Goal: Find specific page/section: Find specific page/section

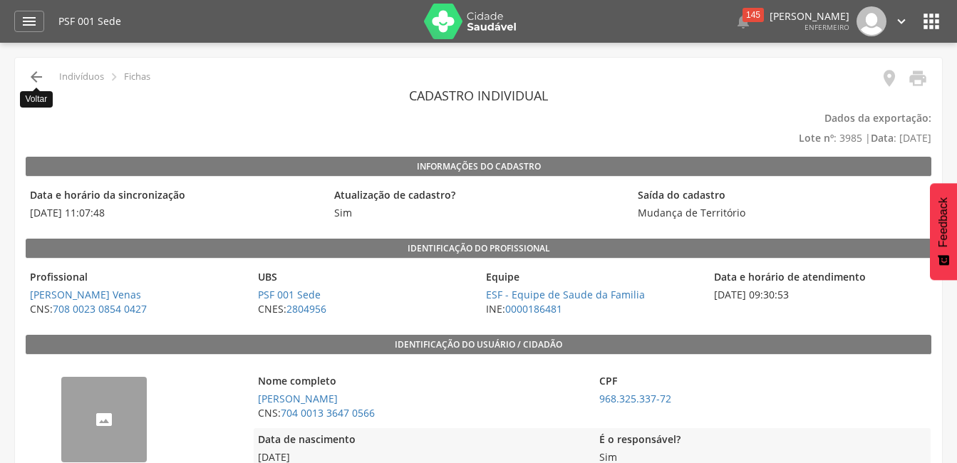
click at [36, 78] on icon "" at bounding box center [36, 76] width 17 height 17
click at [9, 41] on header " Dashboard Supervisão Produtividade Mapa da Cidade App desatualizado Última si…" at bounding box center [478, 21] width 957 height 43
click at [33, 78] on icon "" at bounding box center [36, 76] width 17 height 17
click at [37, 75] on icon "" at bounding box center [36, 76] width 17 height 17
click at [37, 81] on icon "" at bounding box center [36, 76] width 17 height 17
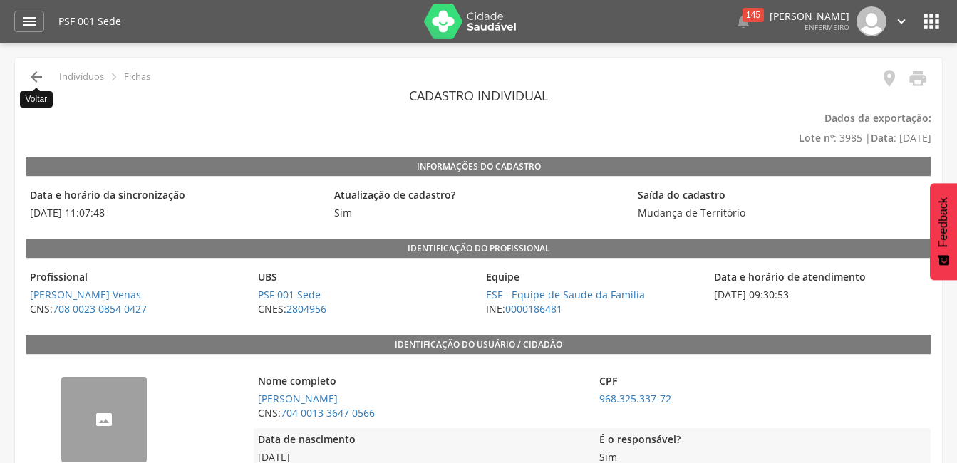
click at [41, 79] on icon "" at bounding box center [36, 76] width 17 height 17
click at [9, 21] on header " Dashboard Supervisão Produtividade Mapa da Cidade App desatualizado Última si…" at bounding box center [478, 21] width 957 height 43
click at [14, 21] on div "" at bounding box center [29, 21] width 30 height 21
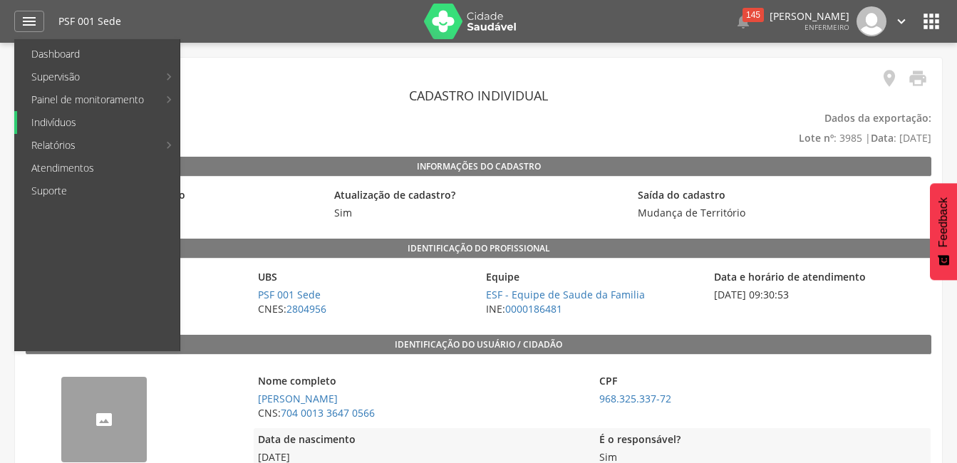
click at [80, 124] on link "Indivíduos" at bounding box center [98, 122] width 162 height 23
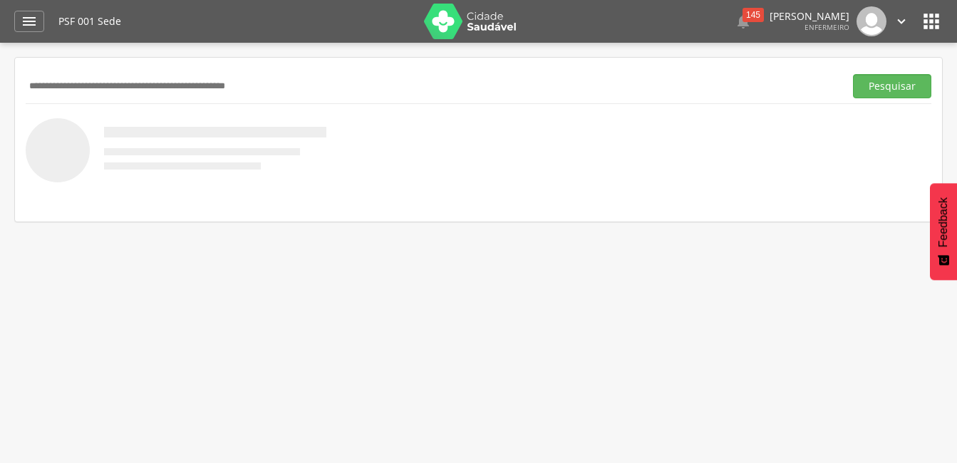
click at [164, 93] on input "text" at bounding box center [432, 86] width 813 height 24
click at [853, 74] on button "Pesquisar" at bounding box center [892, 86] width 78 height 24
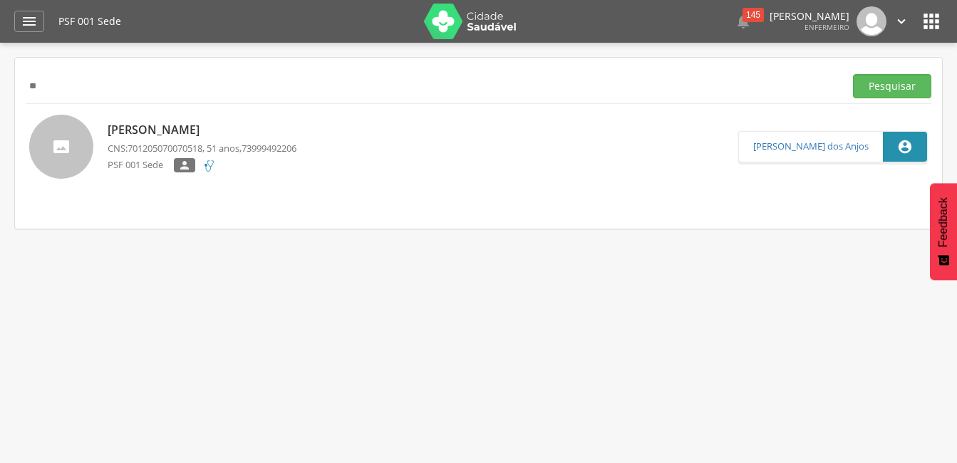
type input "*"
type input "**********"
click at [853, 74] on button "Pesquisar" at bounding box center [892, 86] width 78 height 24
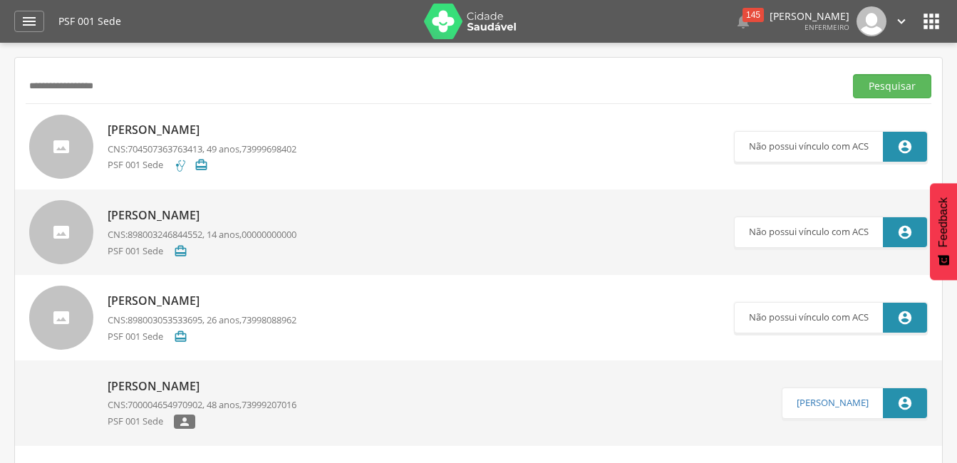
click at [357, 147] on link "[PERSON_NAME] CNS: 704507363763413 , 49 anos, 73999698402 PSF 001 Sede " at bounding box center [381, 147] width 705 height 64
type input "**********"
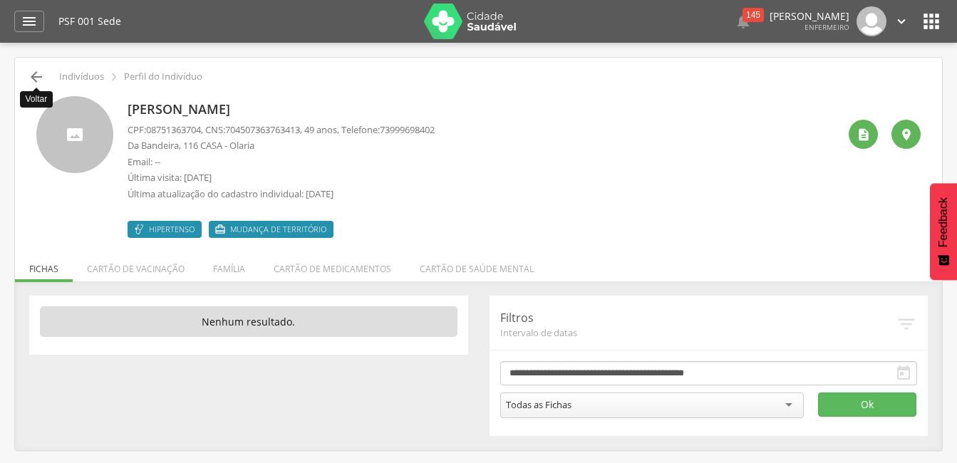
click at [42, 76] on icon "" at bounding box center [36, 76] width 17 height 17
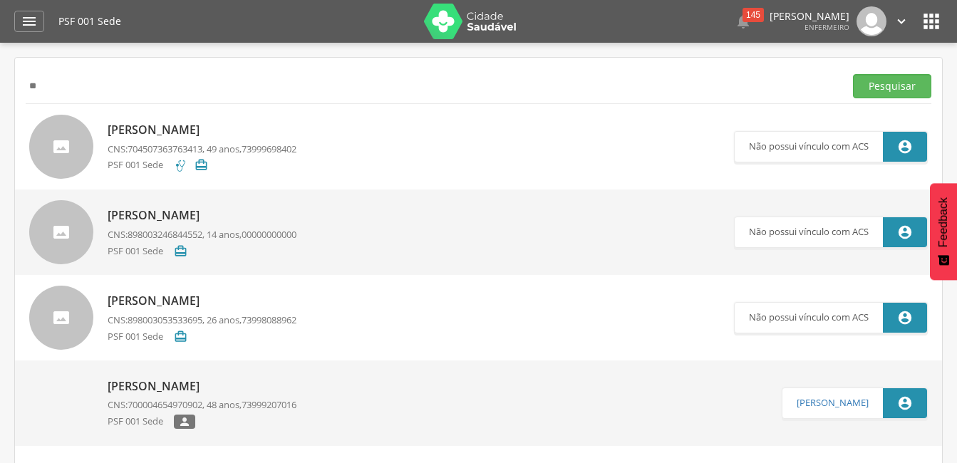
type input "*"
click at [853, 74] on button "Pesquisar" at bounding box center [892, 86] width 78 height 24
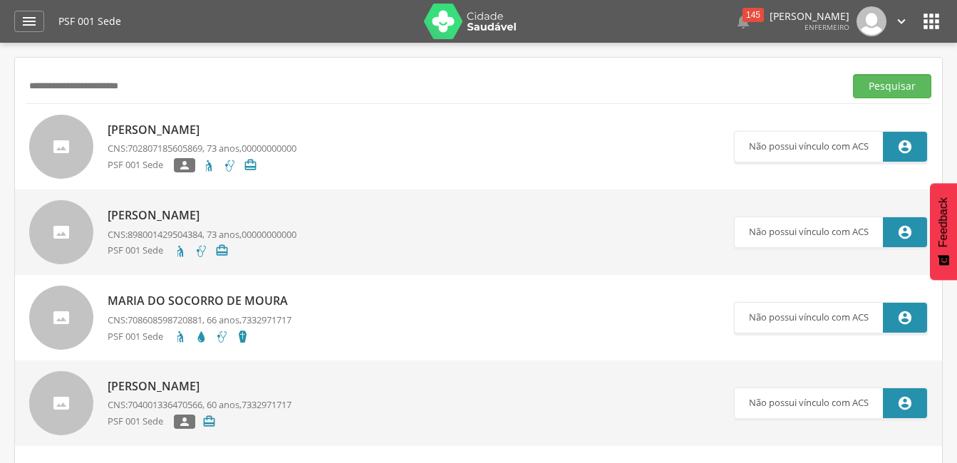
click at [853, 74] on button "Pesquisar" at bounding box center [892, 86] width 78 height 24
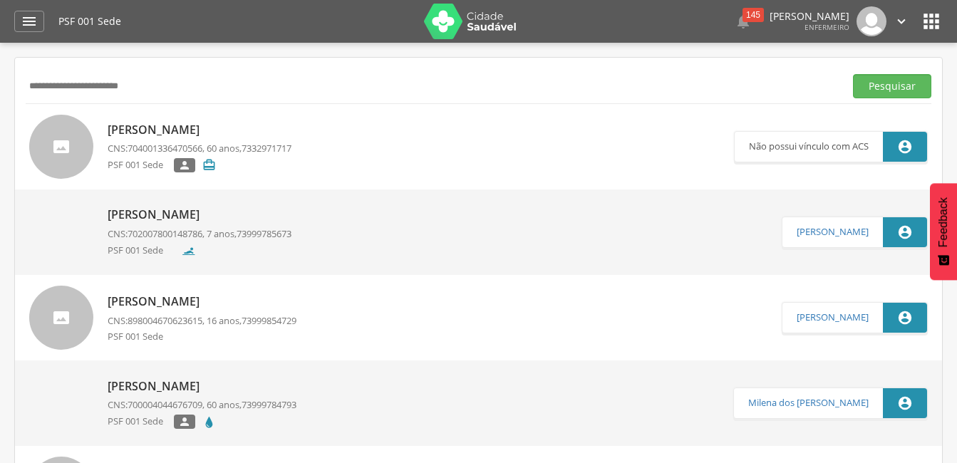
click at [291, 159] on div "PSF 001 Sede  " at bounding box center [200, 167] width 184 height 18
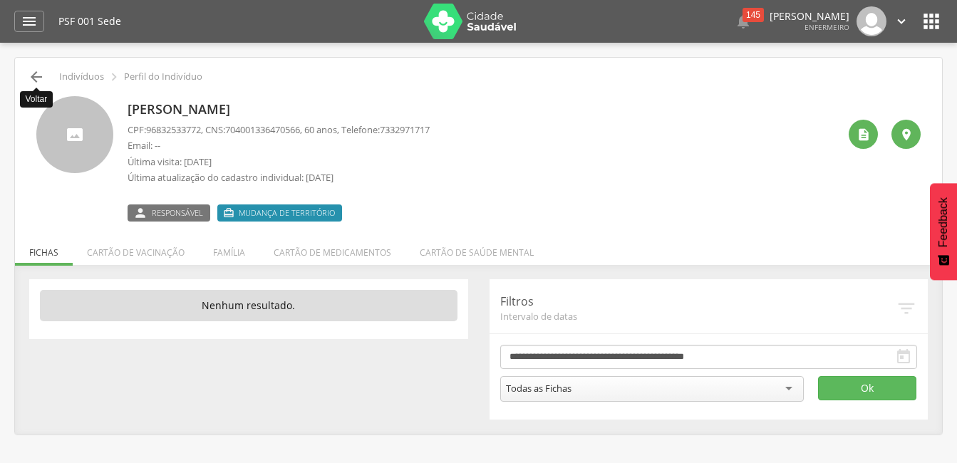
click at [28, 84] on icon "" at bounding box center [36, 76] width 17 height 17
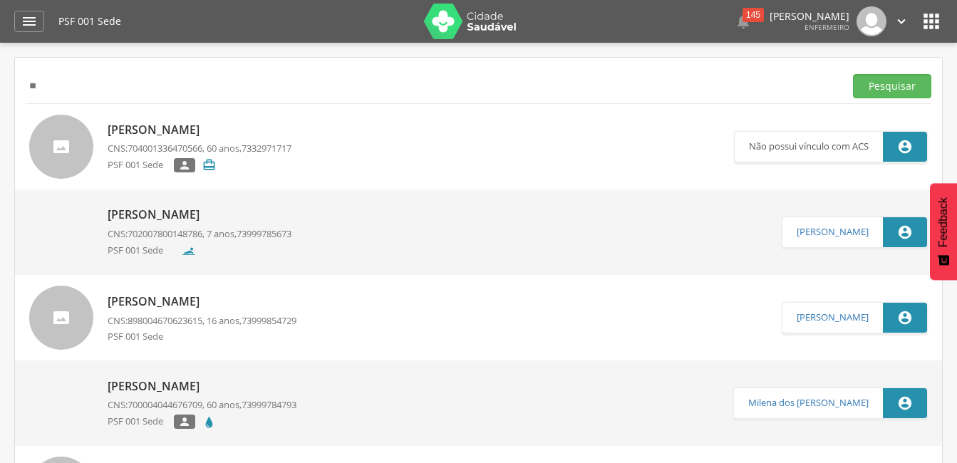
type input "*"
click at [853, 74] on button "Pesquisar" at bounding box center [892, 86] width 78 height 24
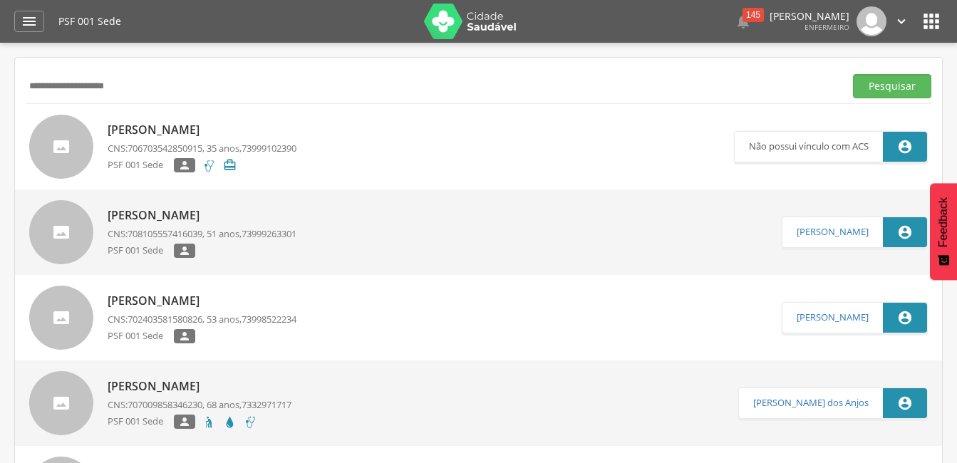
click at [244, 145] on p "CNS: 706703542850915 , 35 anos, 73999102390" at bounding box center [202, 149] width 189 height 14
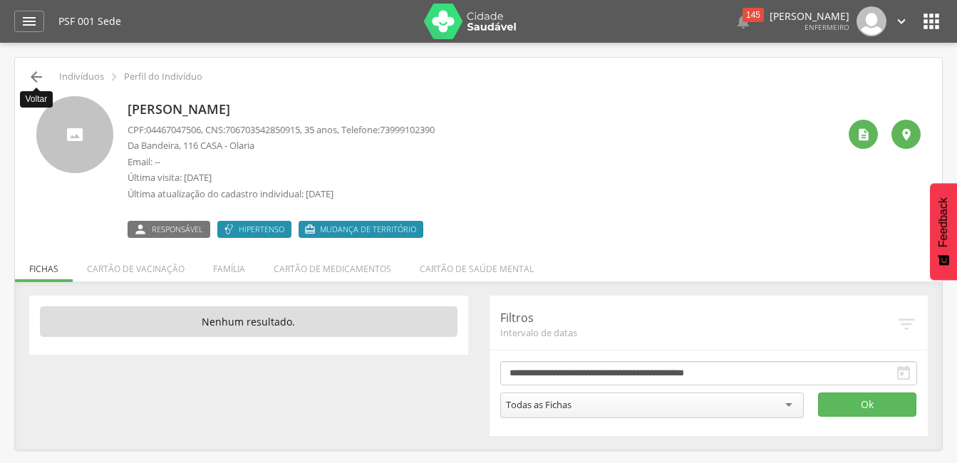
click at [34, 69] on icon "" at bounding box center [36, 76] width 17 height 17
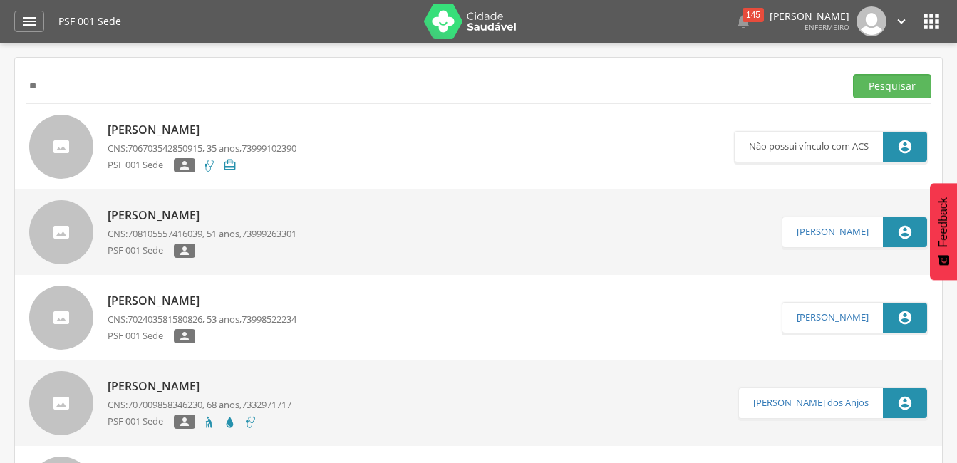
type input "*"
click at [853, 74] on button "Pesquisar" at bounding box center [892, 86] width 78 height 24
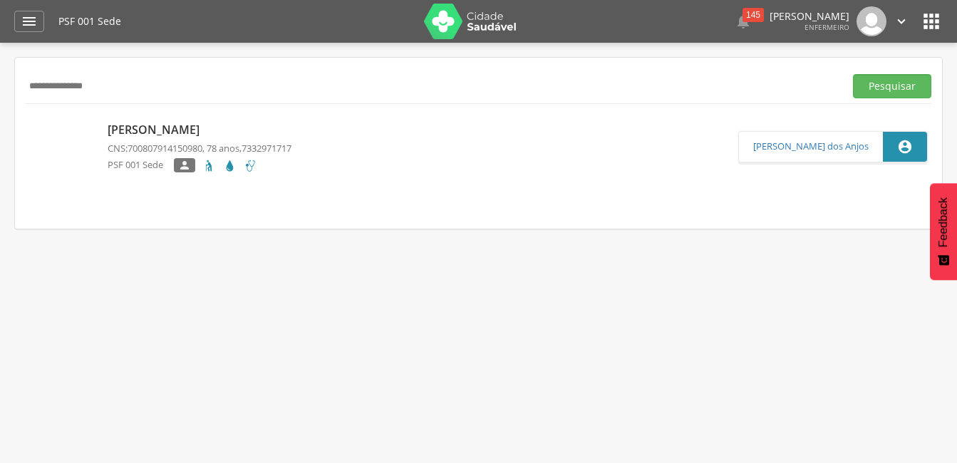
click at [210, 132] on p "[PERSON_NAME]" at bounding box center [200, 130] width 184 height 16
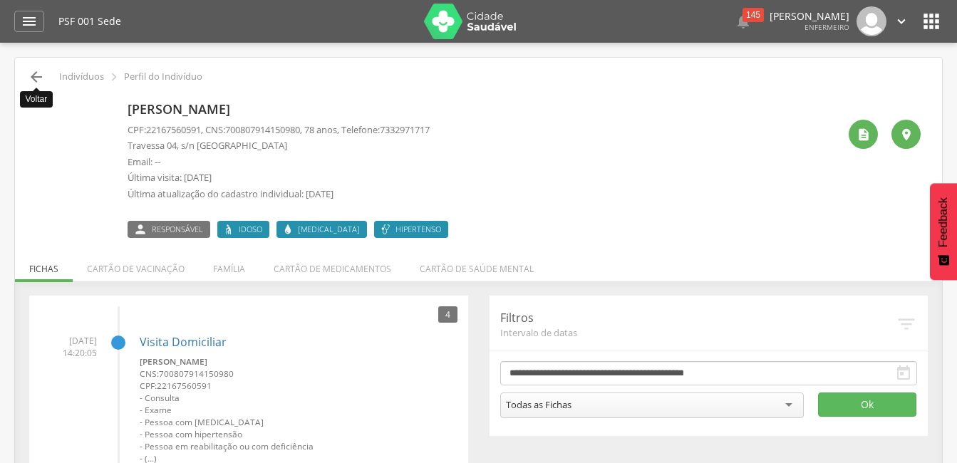
click at [33, 75] on icon "" at bounding box center [36, 76] width 17 height 17
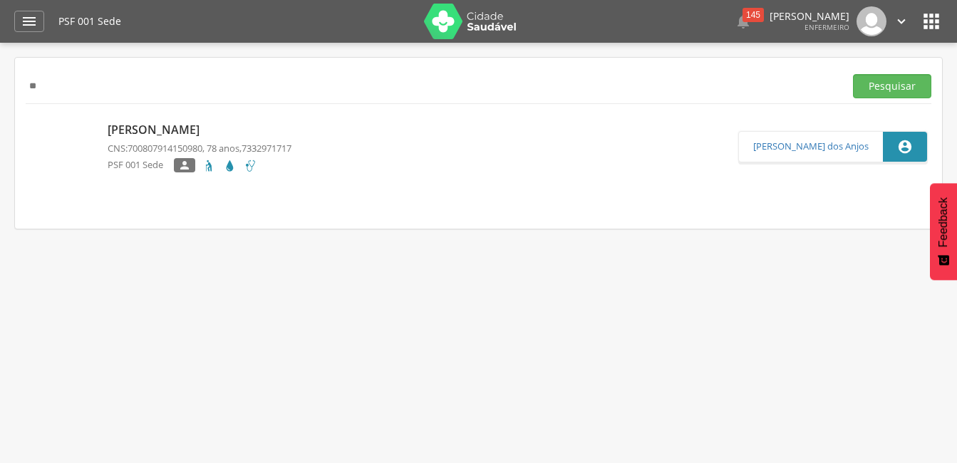
type input "*"
click at [853, 74] on button "Pesquisar" at bounding box center [892, 86] width 78 height 24
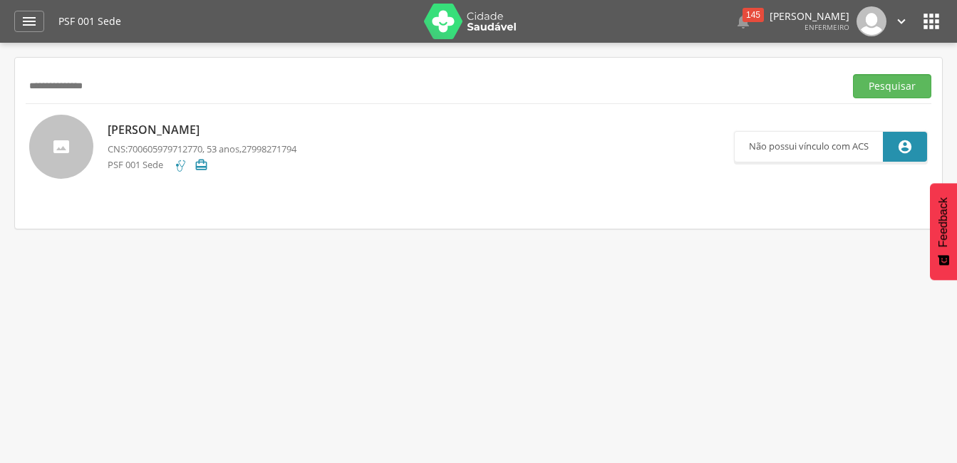
click at [453, 125] on link "[PERSON_NAME] CNS: 700605979712770 , 53 anos, 27998271794 PSF 001 Sede " at bounding box center [381, 147] width 705 height 64
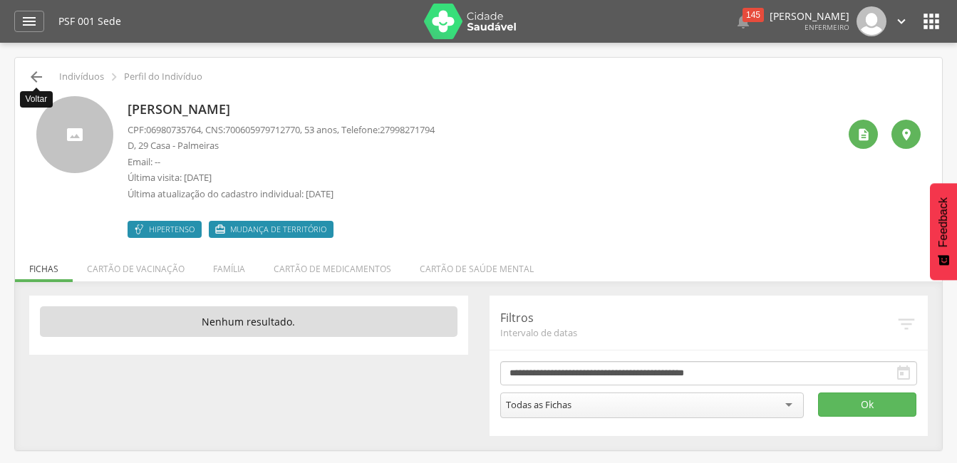
click at [38, 74] on icon "" at bounding box center [36, 76] width 17 height 17
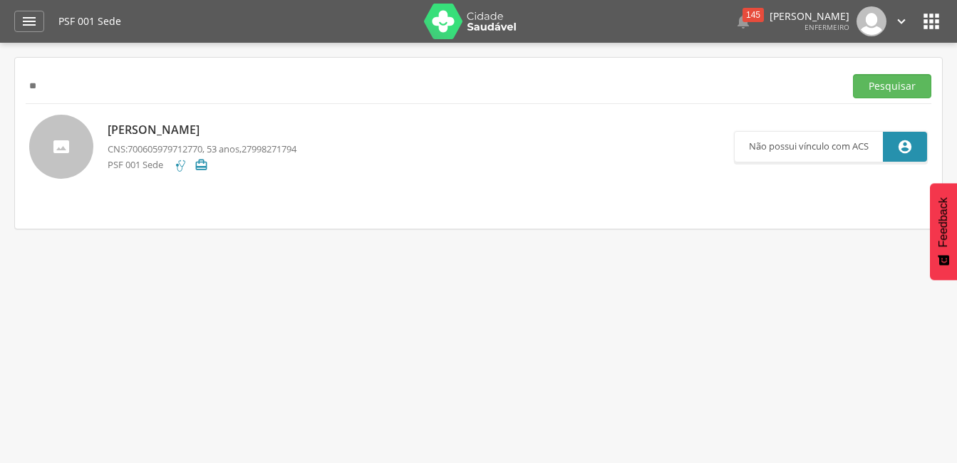
type input "*"
click at [853, 74] on button "Pesquisar" at bounding box center [892, 86] width 78 height 24
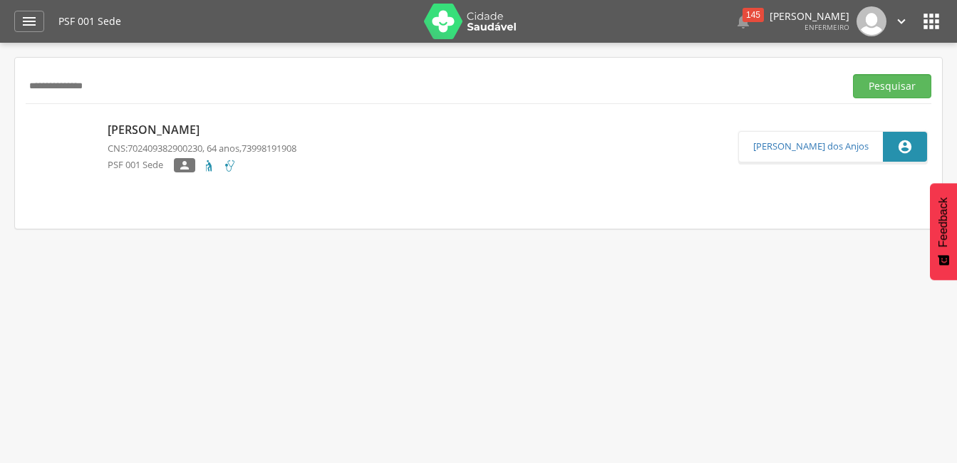
click at [296, 144] on p "CNS: 702409382900230 , 64 anos, 73998191908" at bounding box center [202, 149] width 189 height 14
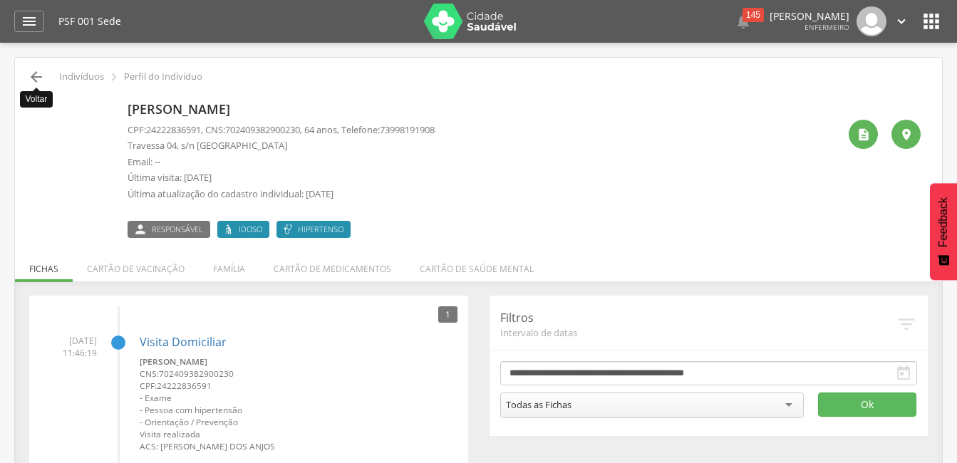
click at [33, 80] on icon "" at bounding box center [36, 76] width 17 height 17
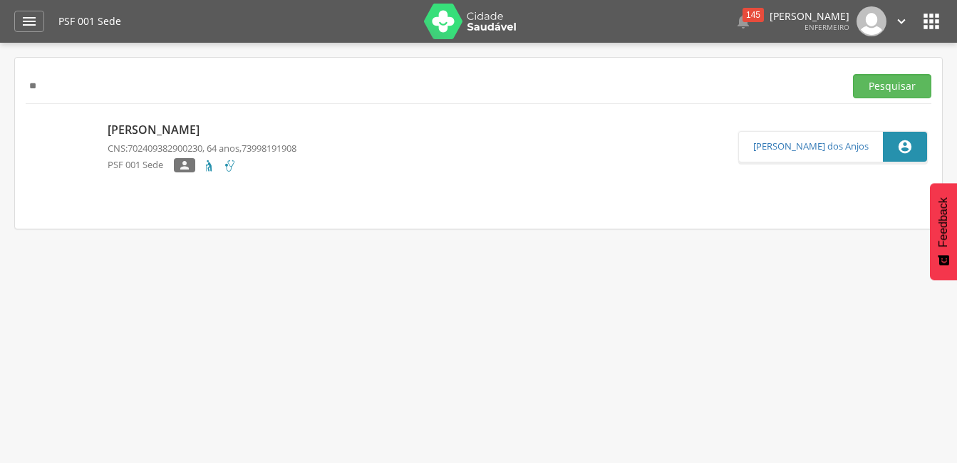
type input "*"
click at [853, 74] on button "Pesquisar" at bounding box center [892, 86] width 78 height 24
click at [296, 128] on p "[PERSON_NAME]" at bounding box center [202, 130] width 189 height 16
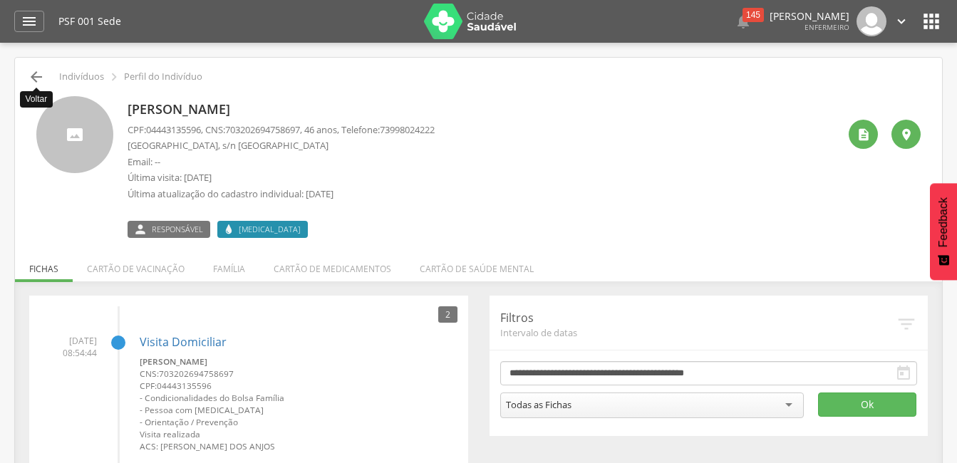
click at [42, 80] on icon "" at bounding box center [36, 76] width 17 height 17
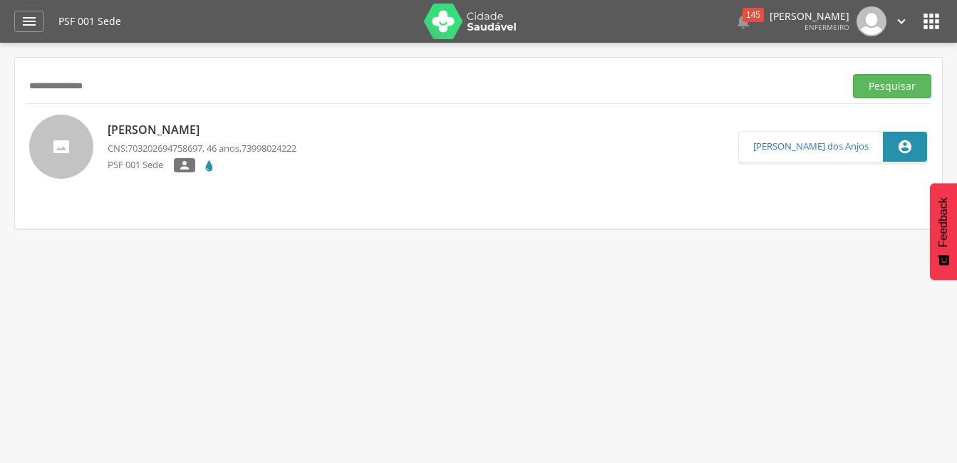
click at [162, 86] on input "**********" at bounding box center [432, 86] width 813 height 24
type input "*"
click at [853, 74] on button "Pesquisar" at bounding box center [892, 86] width 78 height 24
click at [475, 142] on link "[PERSON_NAME] CNS: 708709188850793 , 49 anos, 73998654941 PSF 001 Sede" at bounding box center [383, 147] width 709 height 64
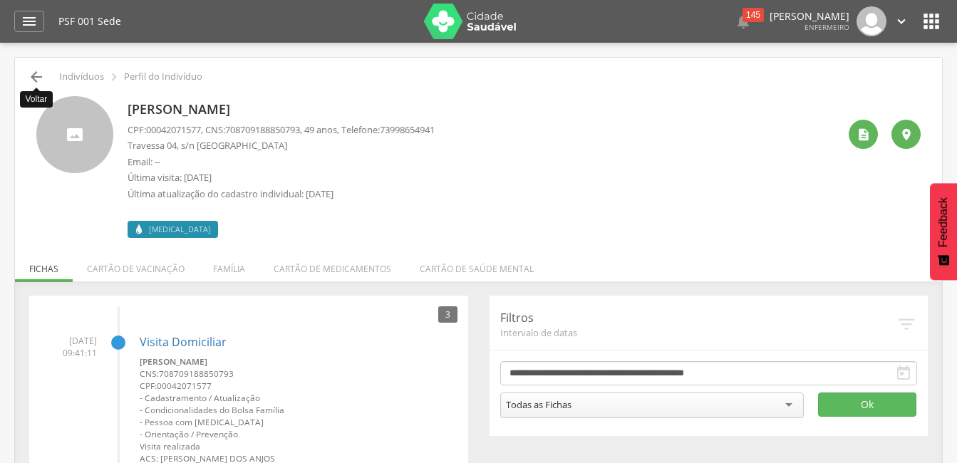
click at [33, 74] on icon "" at bounding box center [36, 76] width 17 height 17
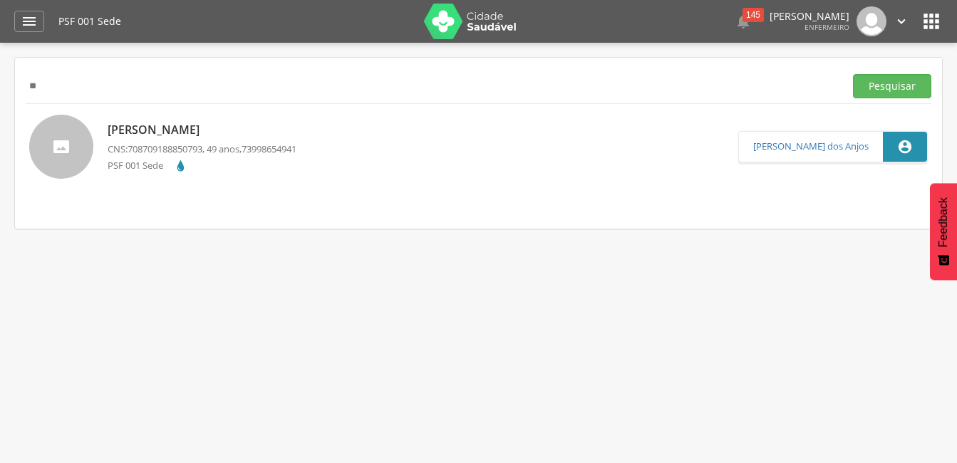
type input "*"
click at [853, 74] on button "Pesquisar" at bounding box center [892, 86] width 78 height 24
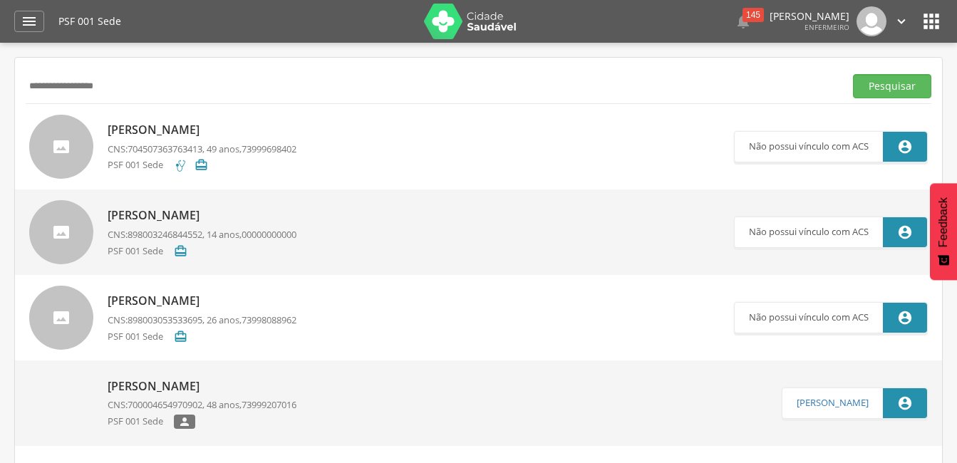
click at [317, 152] on link "[PERSON_NAME] CNS: 704507363763413 , 49 anos, 73999698402 PSF 001 Sede " at bounding box center [381, 147] width 705 height 64
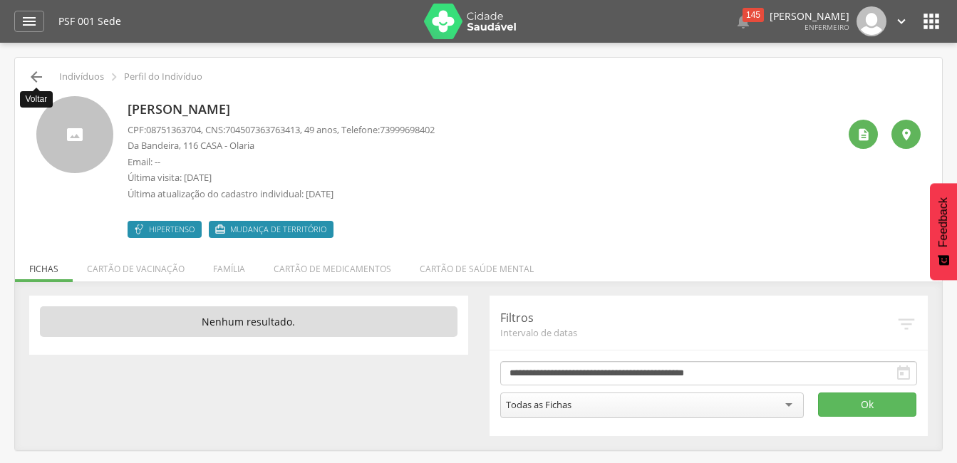
click at [30, 76] on icon "" at bounding box center [36, 76] width 17 height 17
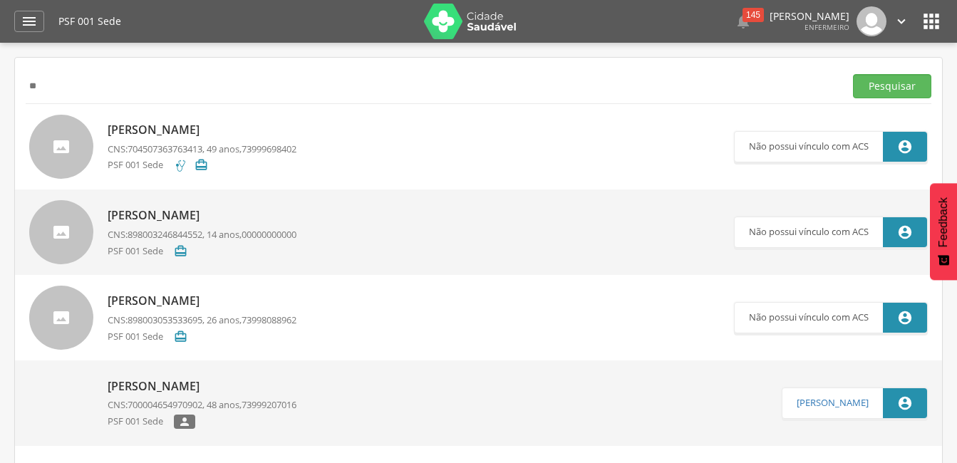
type input "*"
click at [853, 74] on button "Pesquisar" at bounding box center [892, 86] width 78 height 24
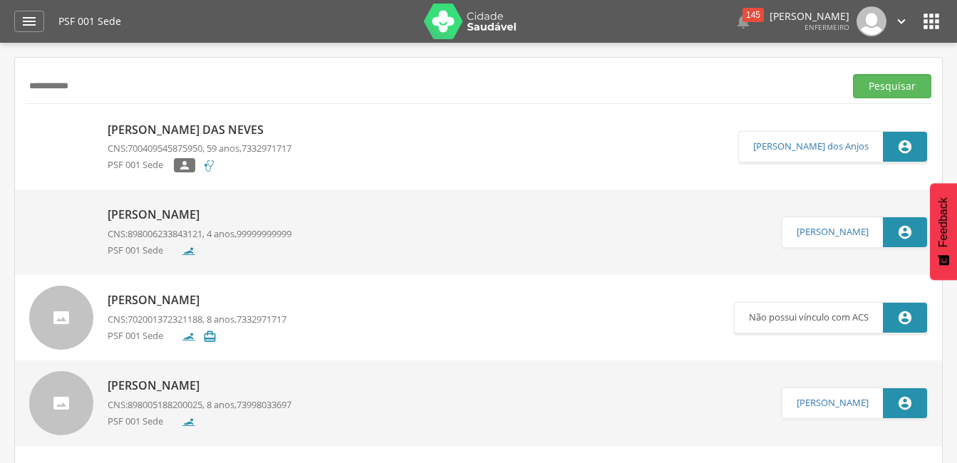
click at [353, 133] on link "[PERSON_NAME] das Neves CNS: 700409545875950 , 59 anos, 7332971717 PSF 001 Sede…" at bounding box center [383, 147] width 709 height 64
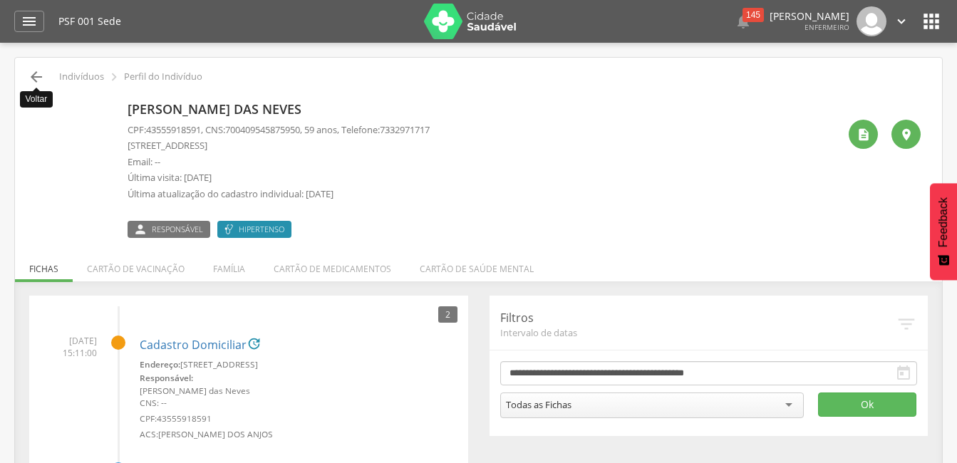
click at [36, 77] on icon "" at bounding box center [36, 76] width 17 height 17
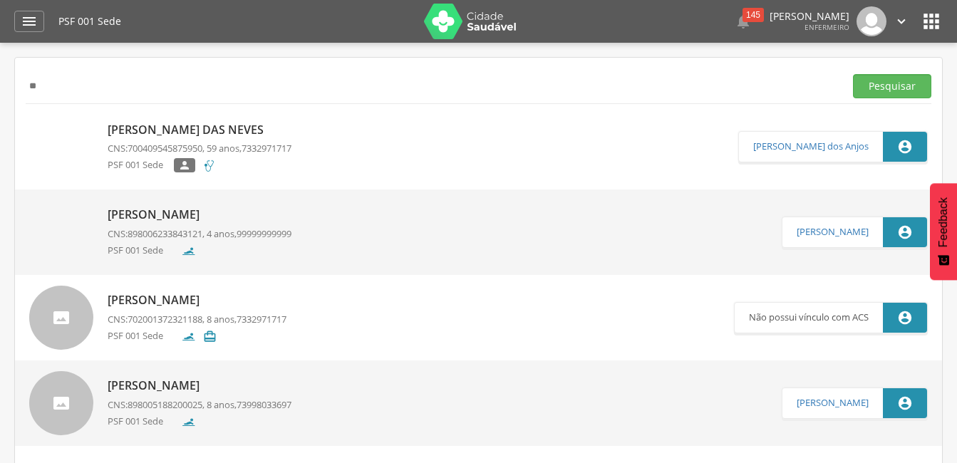
type input "*"
type input "**********"
click at [853, 74] on button "Pesquisar" at bounding box center [892, 86] width 78 height 24
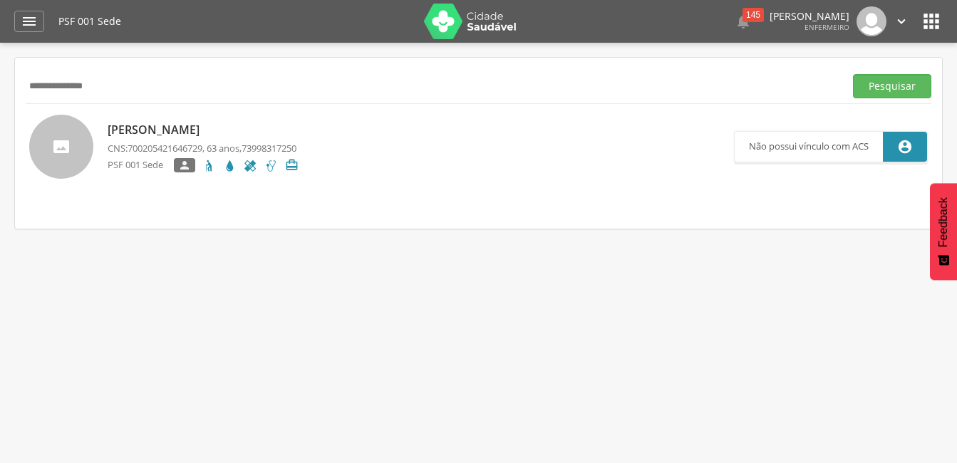
click at [324, 136] on link "[PERSON_NAME] CNS: 700205421646729 , 63 anos, 73998317250 PSF 001 Sede  " at bounding box center [381, 147] width 705 height 64
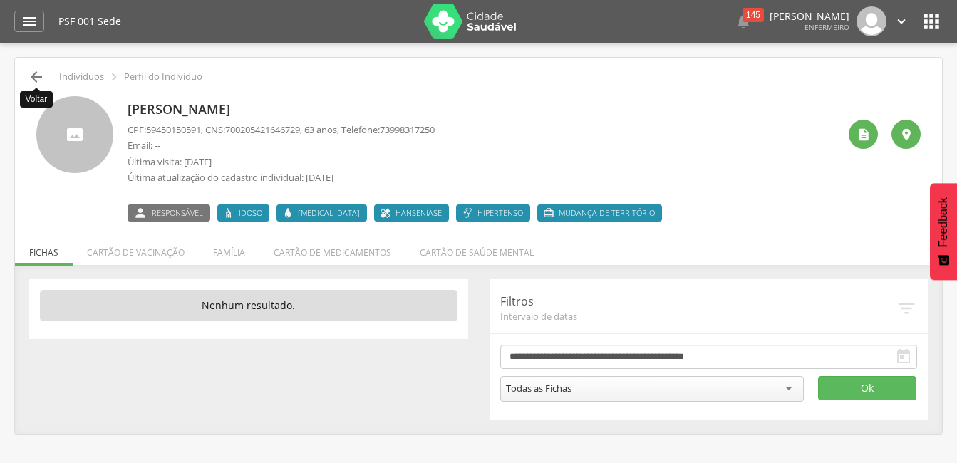
click at [31, 78] on icon "" at bounding box center [36, 76] width 17 height 17
